Goal: Find specific page/section: Find specific page/section

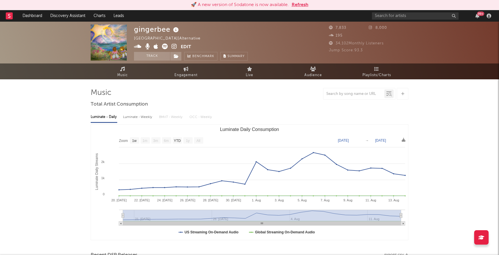
select select "1w"
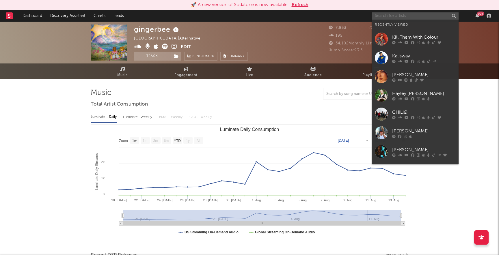
click at [383, 16] on input "text" at bounding box center [415, 15] width 87 height 7
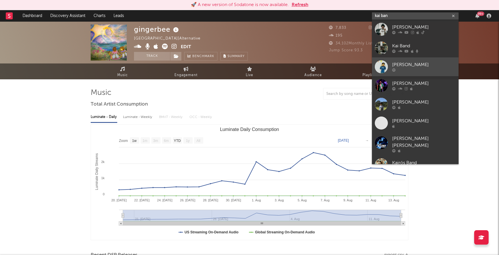
type input "kai ban"
click at [410, 66] on div "[PERSON_NAME]" at bounding box center [423, 64] width 63 height 7
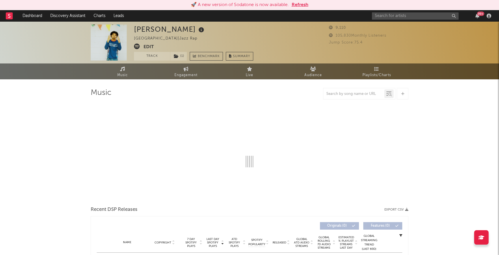
select select "6m"
